Goal: Task Accomplishment & Management: Manage account settings

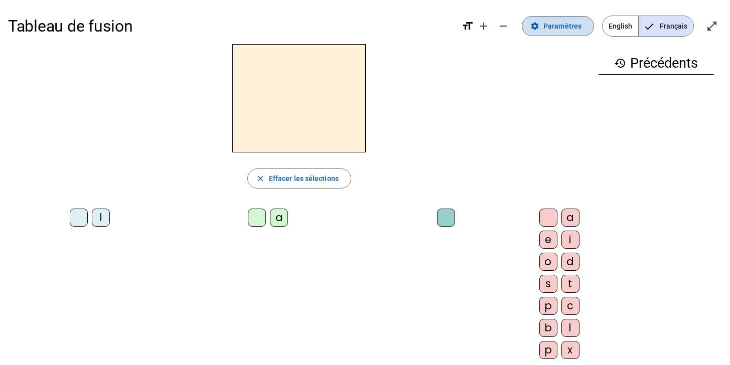
click at [554, 29] on span "Paramètres" at bounding box center [562, 26] width 38 height 12
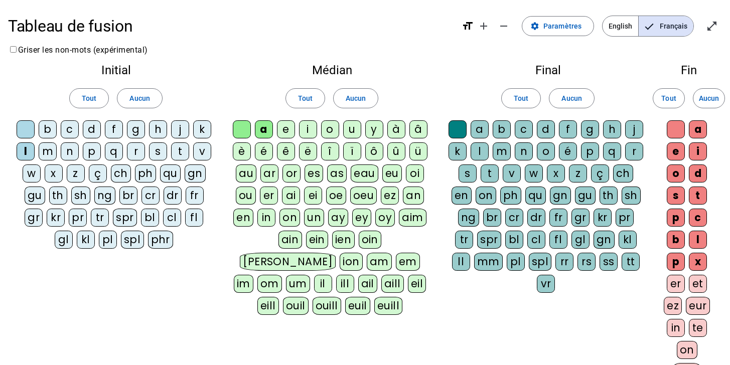
click at [29, 126] on div at bounding box center [26, 129] width 18 height 18
click at [24, 129] on div at bounding box center [26, 129] width 18 height 18
click at [179, 153] on div "t" at bounding box center [180, 151] width 18 height 18
click at [98, 129] on div "d" at bounding box center [92, 129] width 18 height 18
click at [285, 128] on div "e" at bounding box center [286, 129] width 18 height 18
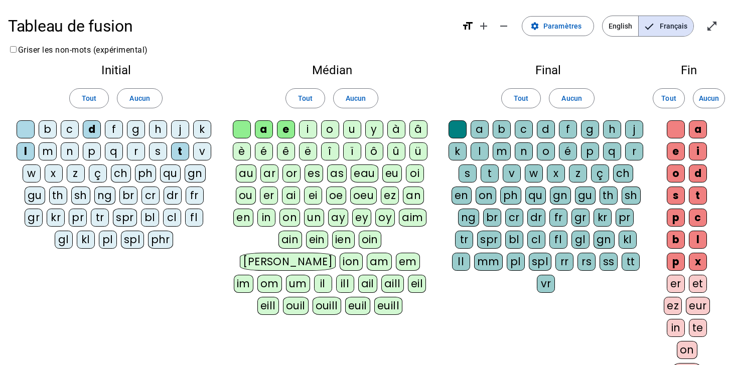
click at [351, 127] on div "u" at bounding box center [352, 129] width 18 height 18
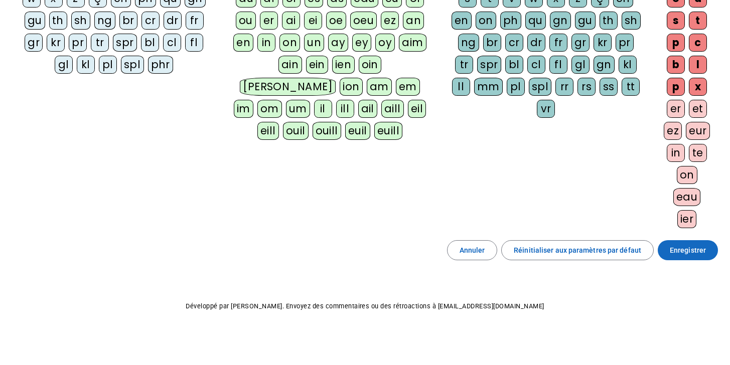
click at [685, 247] on span "Enregistrer" at bounding box center [688, 250] width 36 height 12
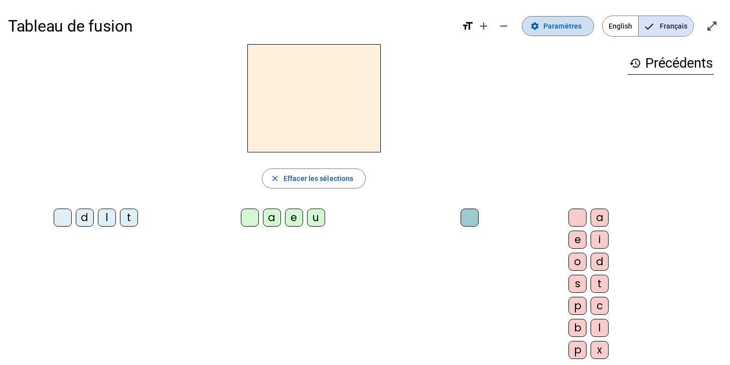
click at [544, 21] on span at bounding box center [557, 26] width 71 height 24
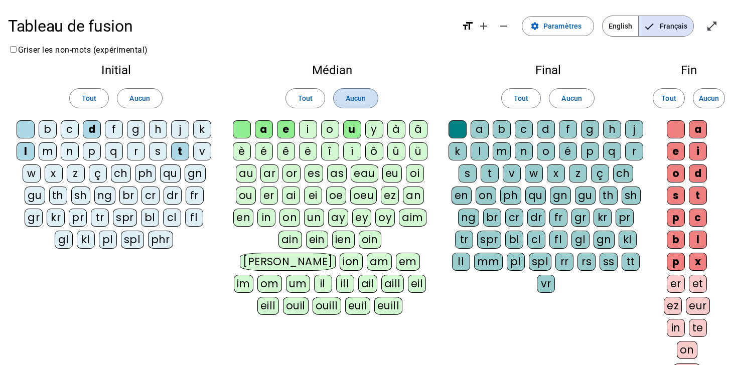
click at [349, 101] on span "Aucun" at bounding box center [356, 98] width 20 height 12
click at [484, 128] on div "a" at bounding box center [480, 129] width 18 height 18
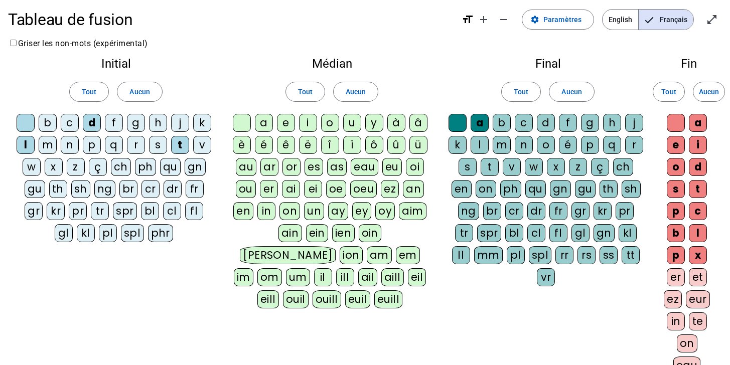
scroll to position [2, 0]
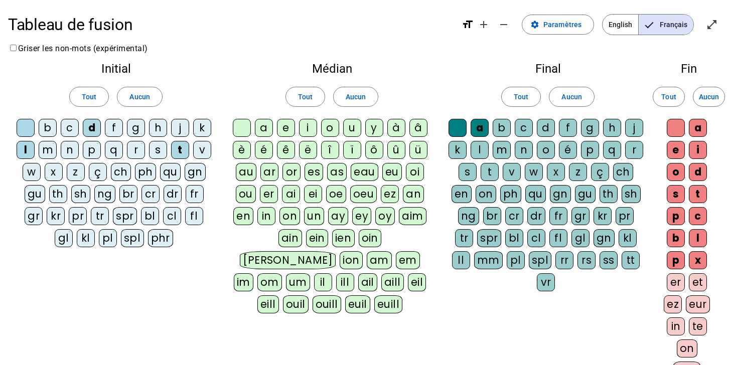
click at [478, 127] on div "a" at bounding box center [480, 128] width 18 height 18
click at [568, 100] on span "Aucun" at bounding box center [571, 97] width 20 height 12
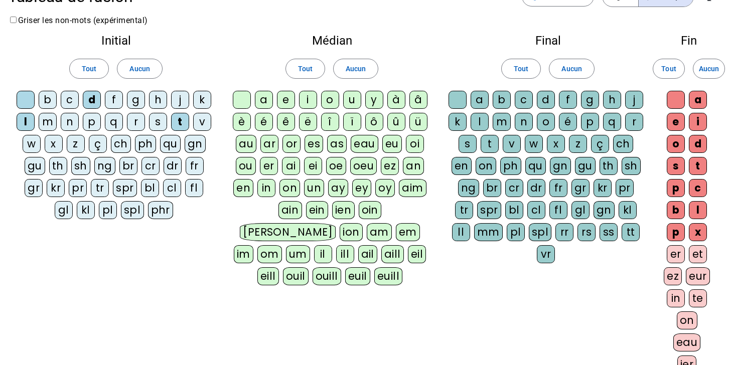
scroll to position [21, 0]
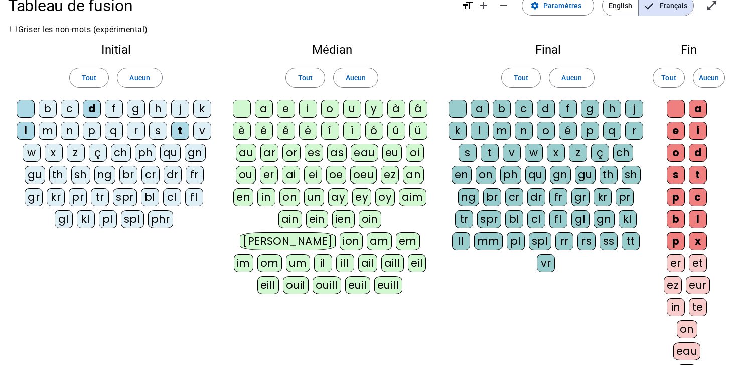
click at [677, 100] on div at bounding box center [676, 109] width 18 height 18
click at [673, 129] on div "e" at bounding box center [676, 131] width 18 height 18
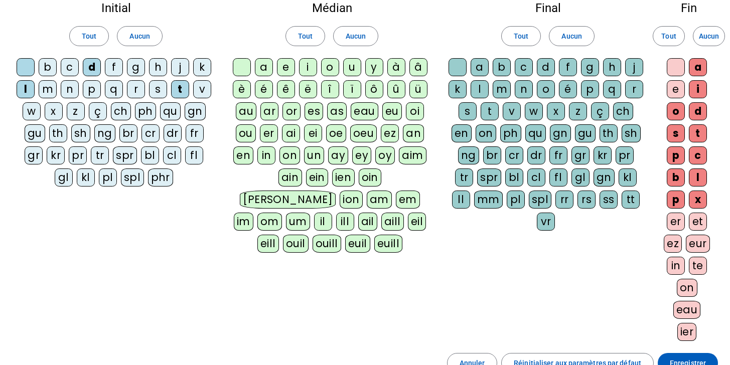
scroll to position [48, 0]
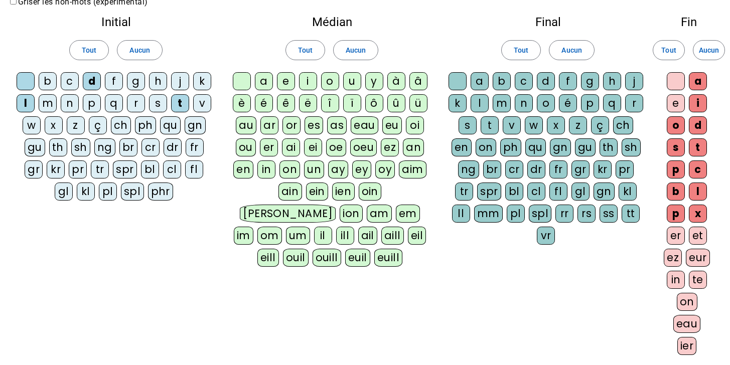
click at [672, 95] on div "e" at bounding box center [676, 103] width 18 height 18
click at [676, 76] on div at bounding box center [676, 81] width 18 height 18
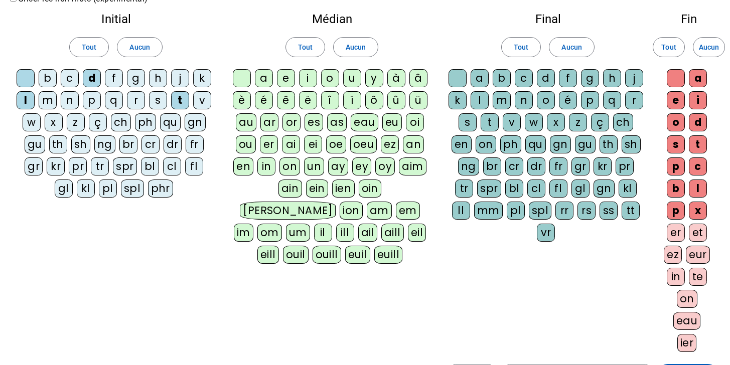
scroll to position [0, 0]
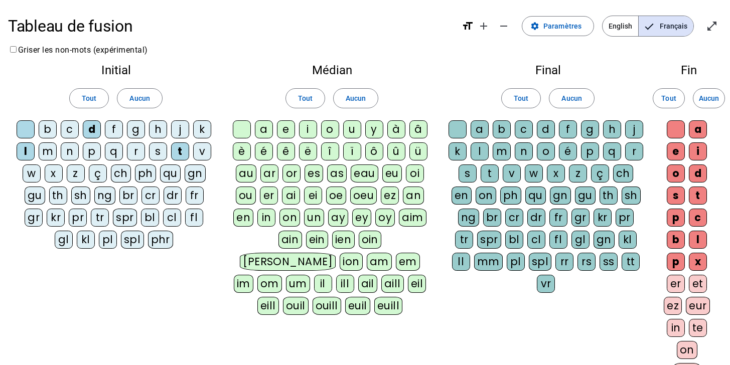
click at [244, 127] on div at bounding box center [242, 129] width 18 height 18
click at [286, 133] on div "e" at bounding box center [286, 129] width 18 height 18
click at [350, 129] on div "u" at bounding box center [352, 129] width 18 height 18
click at [267, 130] on div "a" at bounding box center [264, 129] width 18 height 18
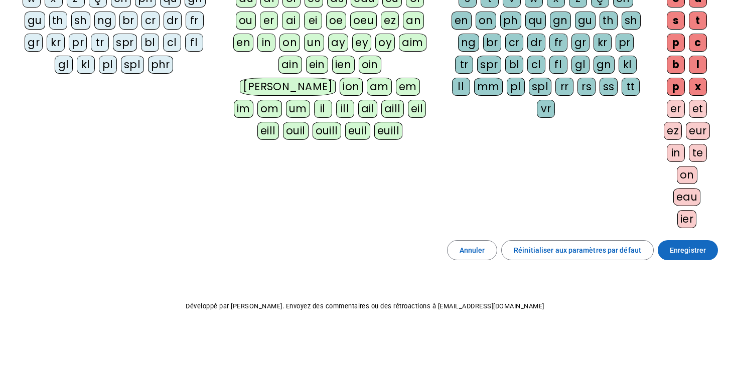
click at [706, 253] on span at bounding box center [688, 250] width 60 height 24
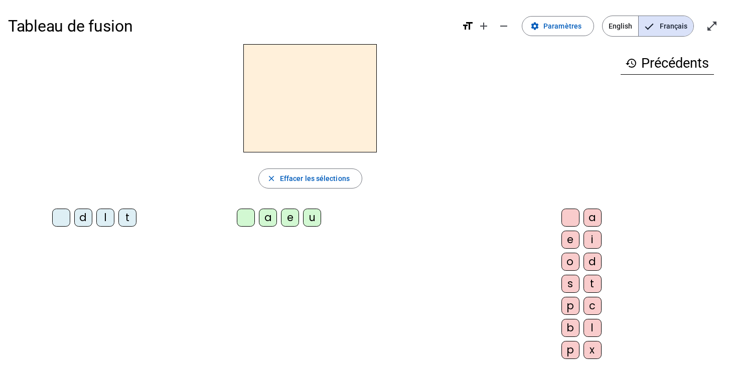
click at [96, 220] on div "l" at bounding box center [105, 218] width 18 height 18
click at [281, 220] on div "e" at bounding box center [290, 218] width 18 height 18
click at [303, 222] on div "u" at bounding box center [312, 218] width 18 height 18
click at [74, 216] on div "d" at bounding box center [83, 218] width 18 height 18
click at [281, 222] on div "e" at bounding box center [290, 218] width 18 height 18
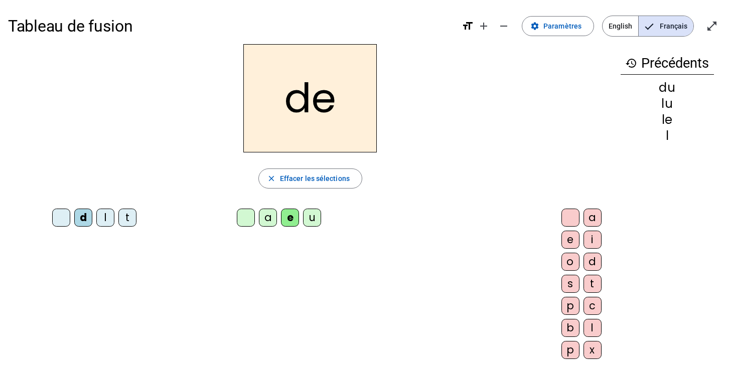
click at [118, 218] on div "t" at bounding box center [127, 218] width 18 height 18
click at [259, 216] on div "a" at bounding box center [268, 218] width 18 height 18
